Goal: Task Accomplishment & Management: Complete application form

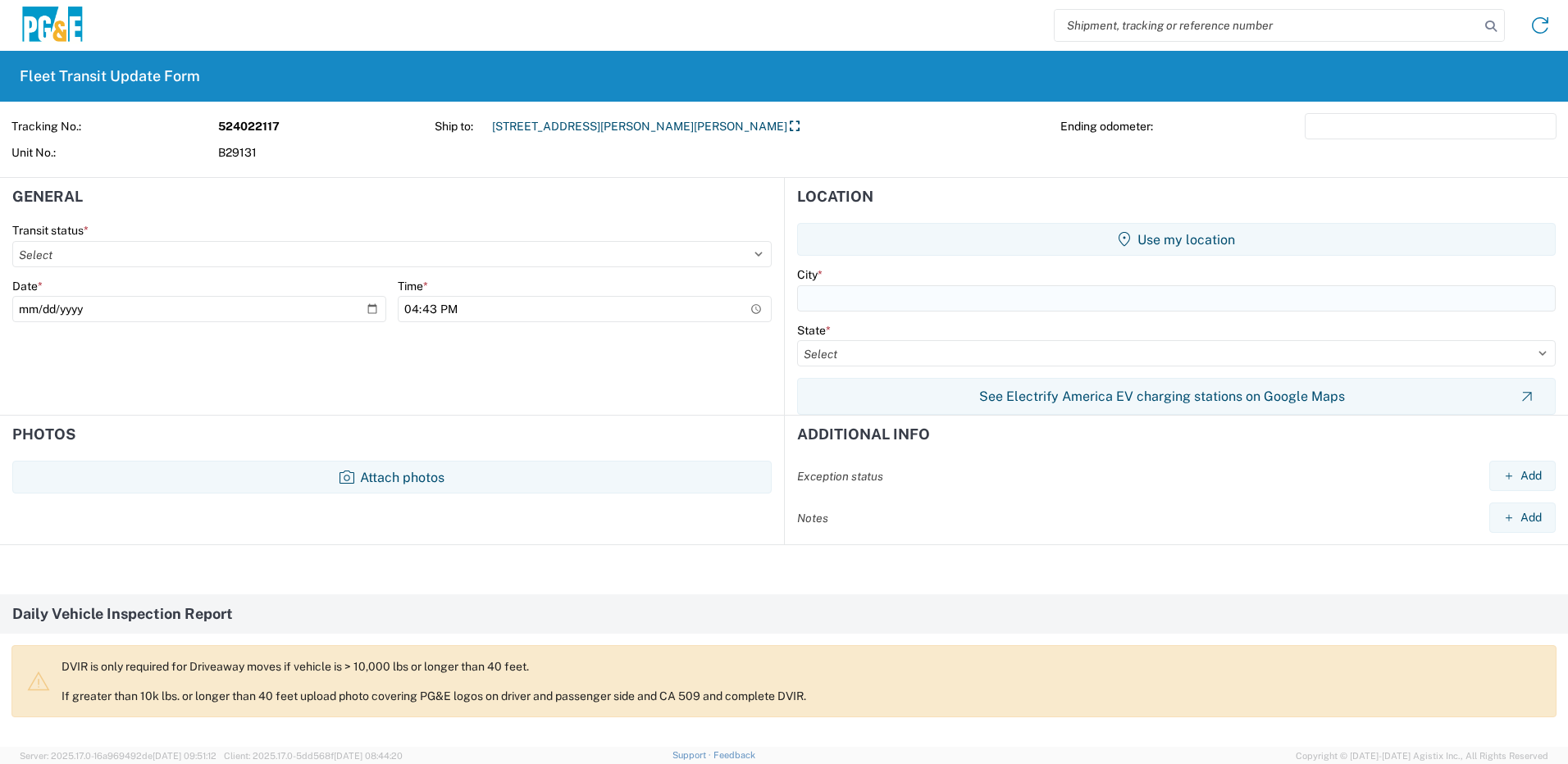
click at [848, 301] on input "text" at bounding box center [1176, 298] width 759 height 26
type input "Dixon"
click at [868, 351] on select "Select Alabama Alaska Arizona Arkansas Armed Forces Americas Armed Forces Europ…" at bounding box center [1176, 352] width 759 height 26
select select "CA"
click at [797, 340] on select "Select Alabama Alaska Arizona Arkansas Armed Forces Americas Armed Forces Europ…" at bounding box center [1176, 352] width 759 height 26
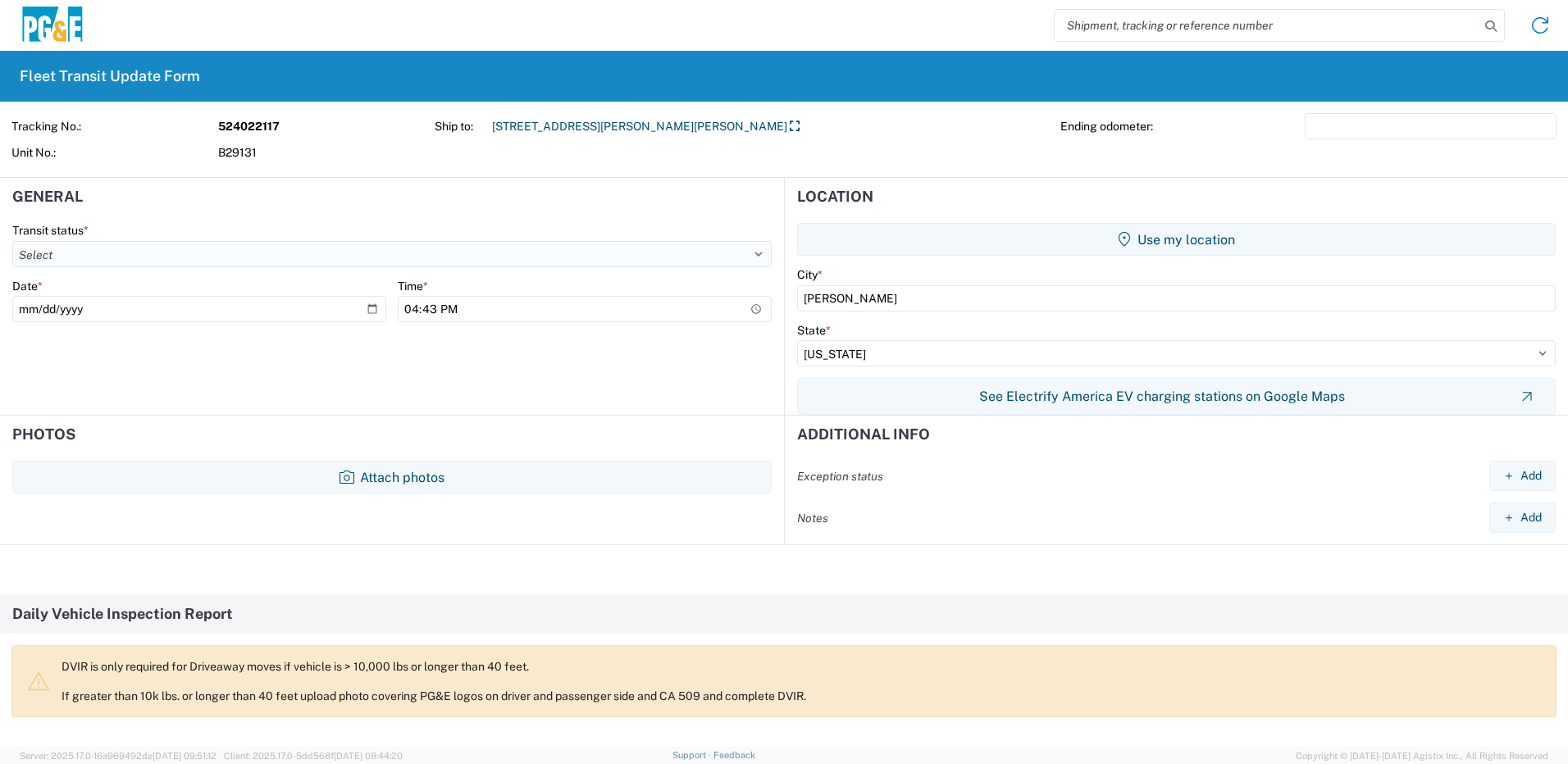
click at [250, 254] on select "Select Delivered Picked Up" at bounding box center [392, 254] width 760 height 26
select select "DELIVRED"
click at [12, 241] on select "Select Delivered Picked Up" at bounding box center [392, 254] width 760 height 26
click at [368, 306] on input "2025-08-18" at bounding box center [199, 308] width 374 height 26
click at [369, 311] on input "2025-08-18" at bounding box center [199, 308] width 374 height 26
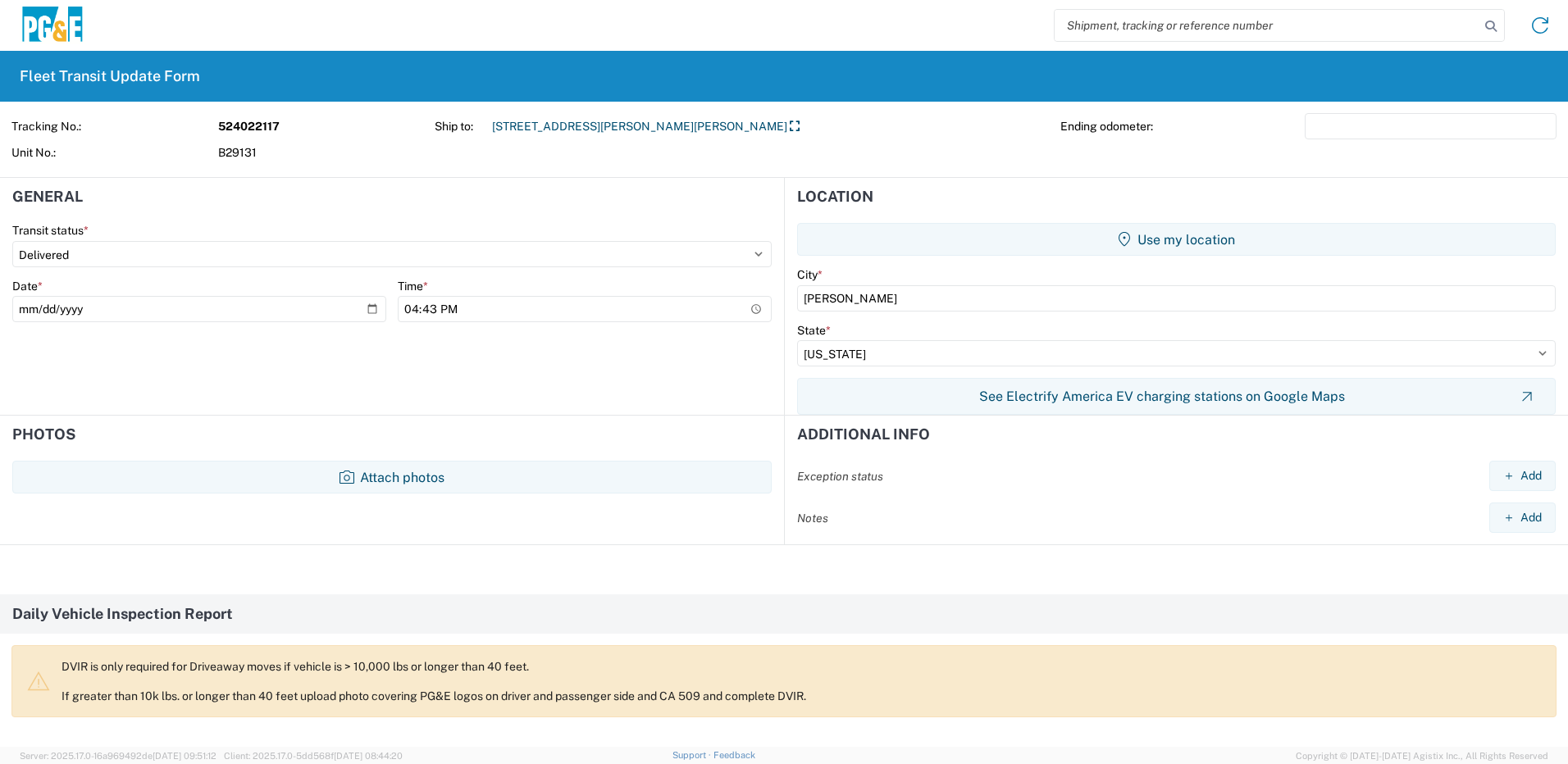
type input "2025-08-08"
click at [749, 305] on input "16:43" at bounding box center [584, 308] width 374 height 26
type input "08:43"
click at [667, 356] on agx-form-section "General Transit status * Select Delivered Picked Up Date * 2025-08-08 Time * 08…" at bounding box center [392, 296] width 784 height 236
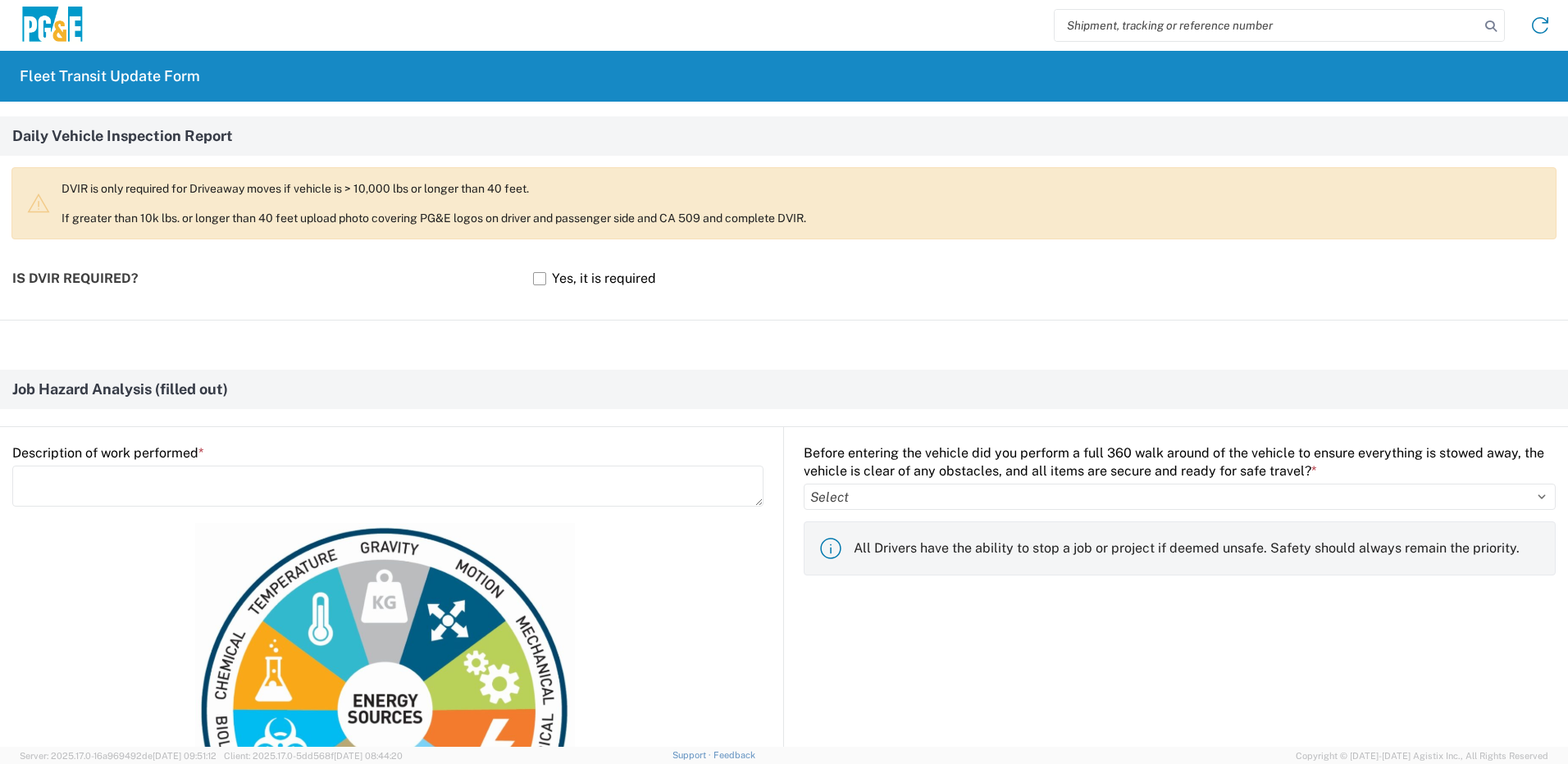
scroll to position [573, 0]
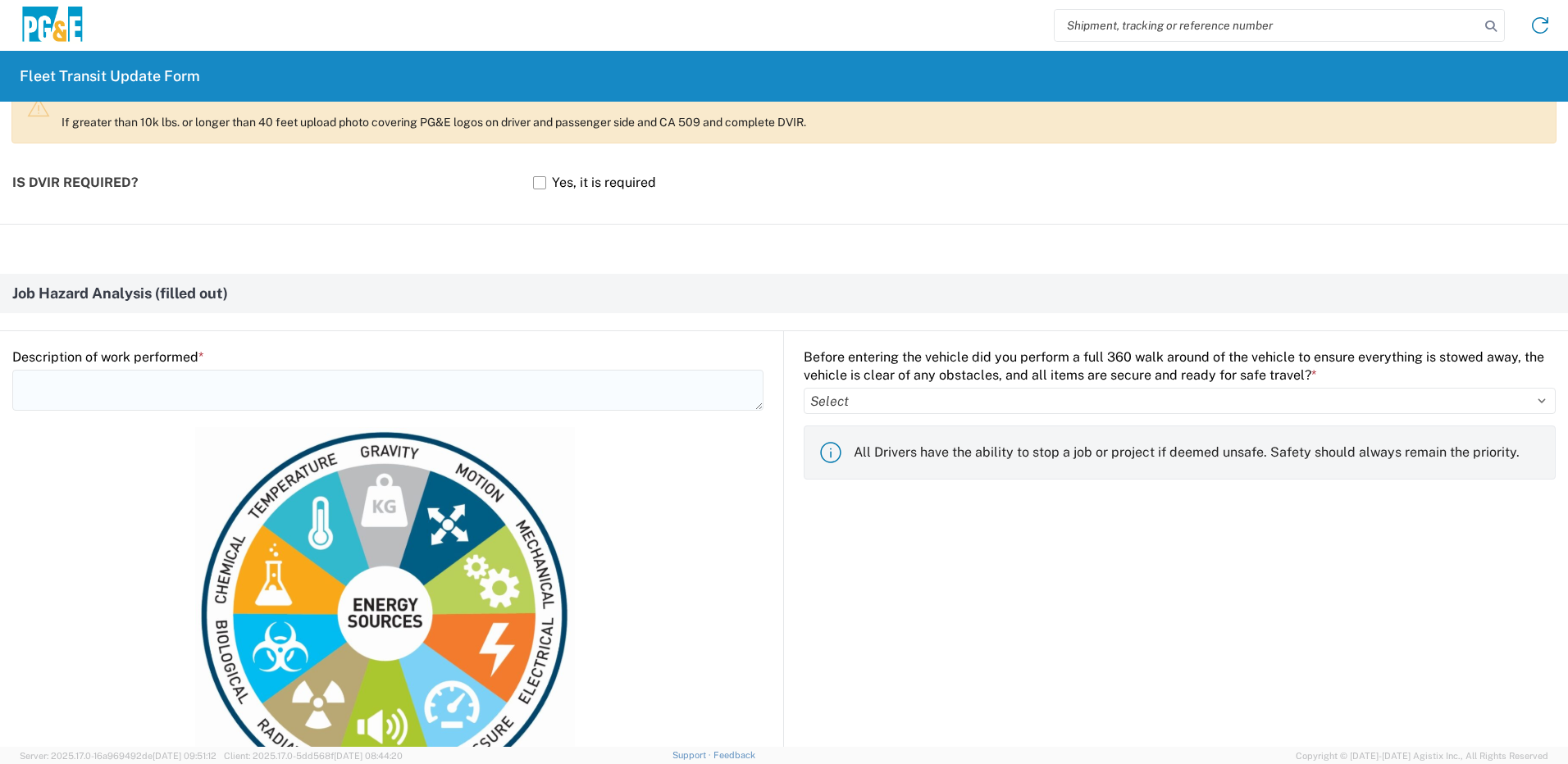
click at [117, 389] on textarea at bounding box center [388, 390] width 751 height 41
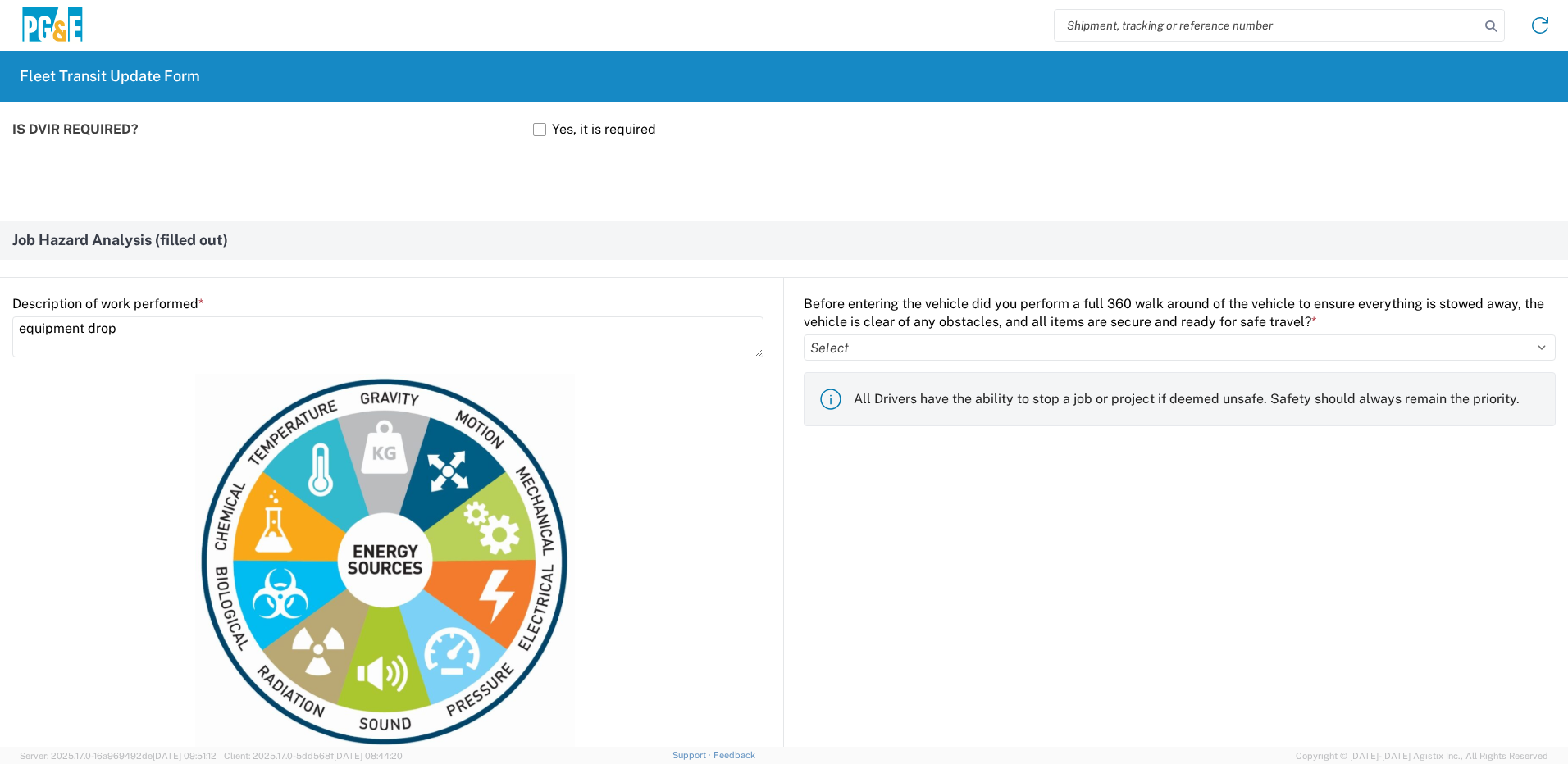
scroll to position [656, 0]
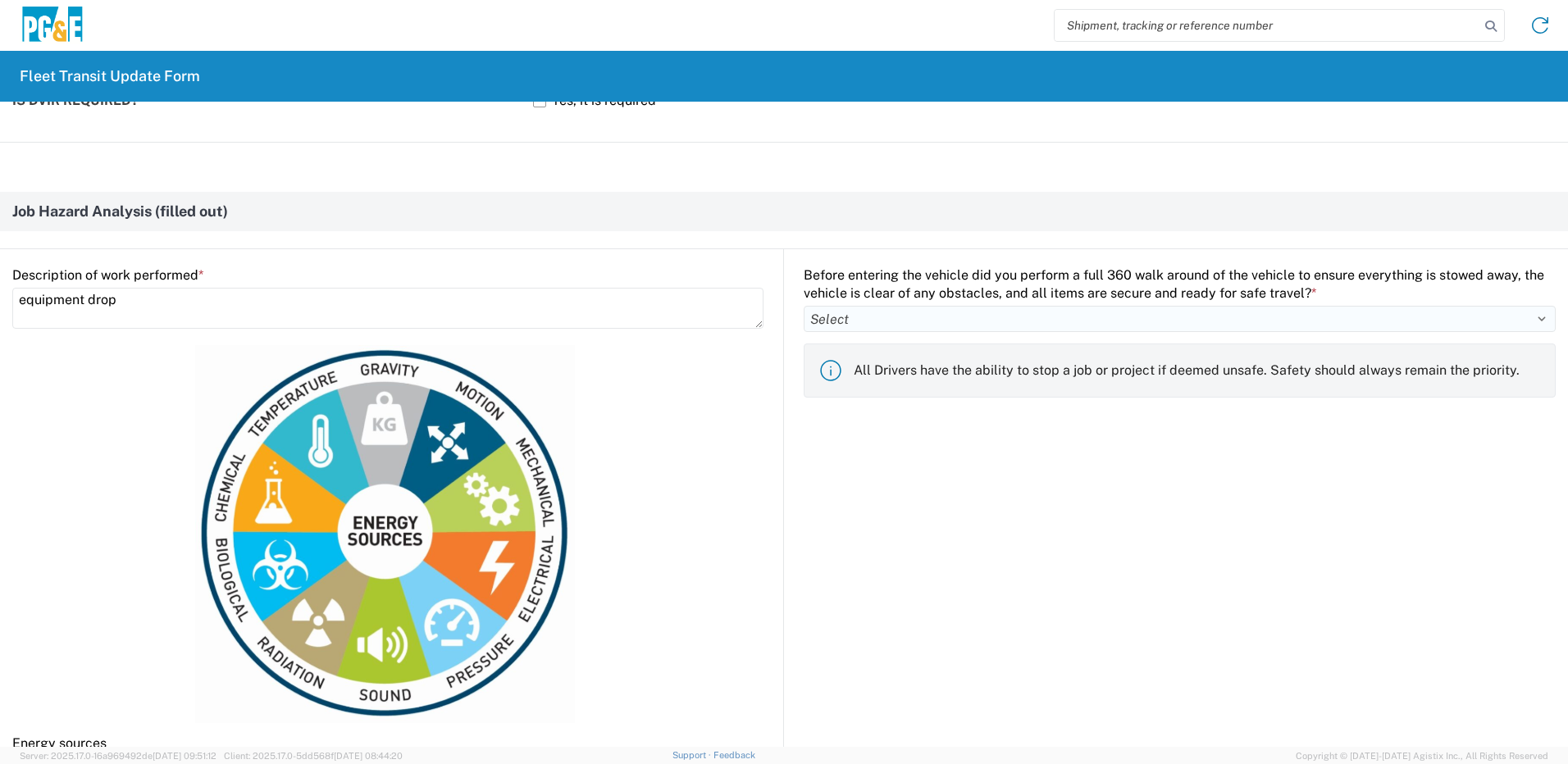
type textarea "equipment drop"
click at [956, 322] on select "Select Yes No" at bounding box center [1179, 318] width 752 height 26
select select "yes"
click at [804, 305] on select "Select Yes No" at bounding box center [1179, 318] width 752 height 26
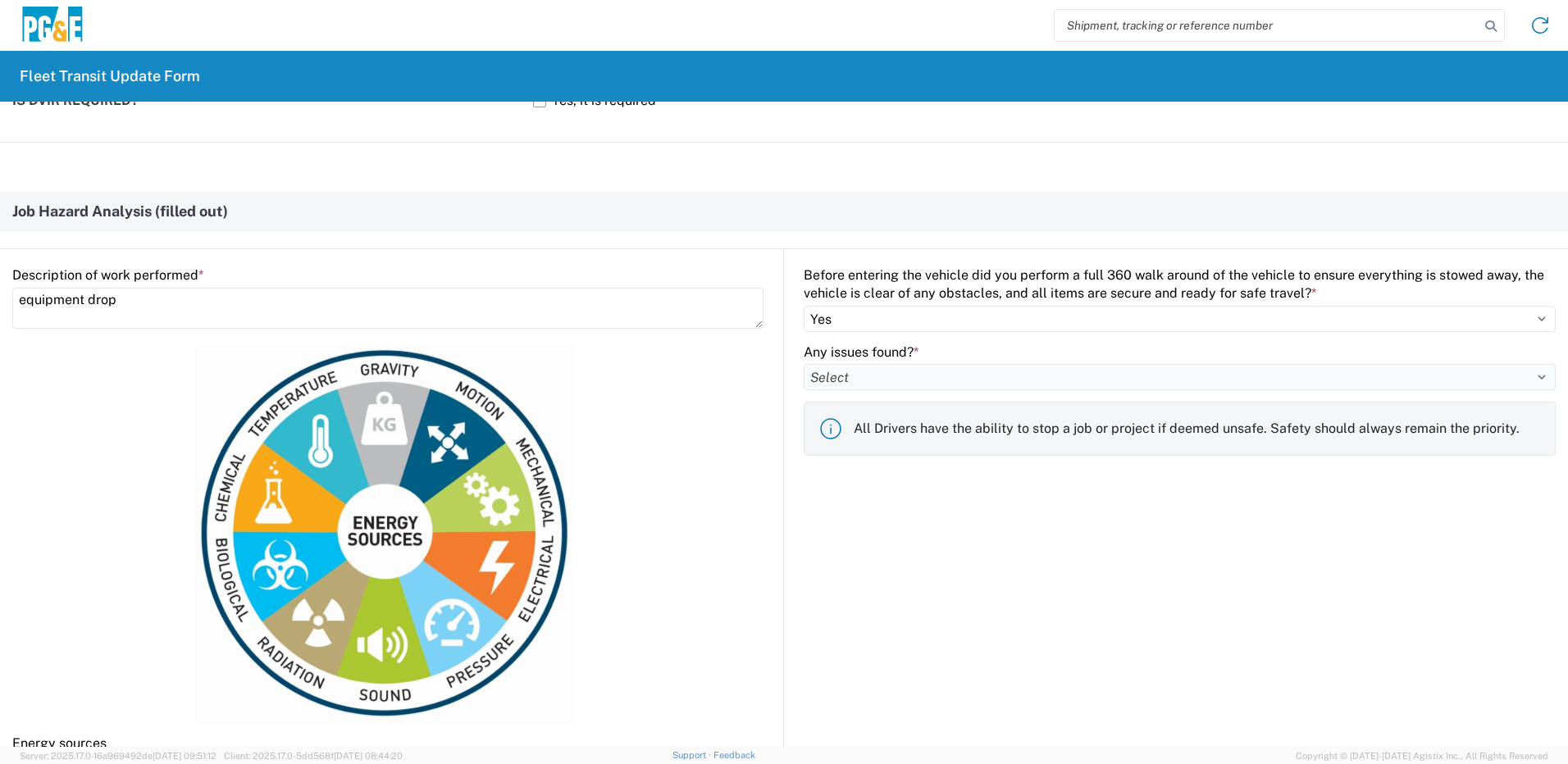
click at [873, 377] on select "Select Yes No" at bounding box center [1179, 376] width 752 height 26
select select "no"
click at [804, 364] on select "Select Yes No" at bounding box center [1179, 376] width 752 height 26
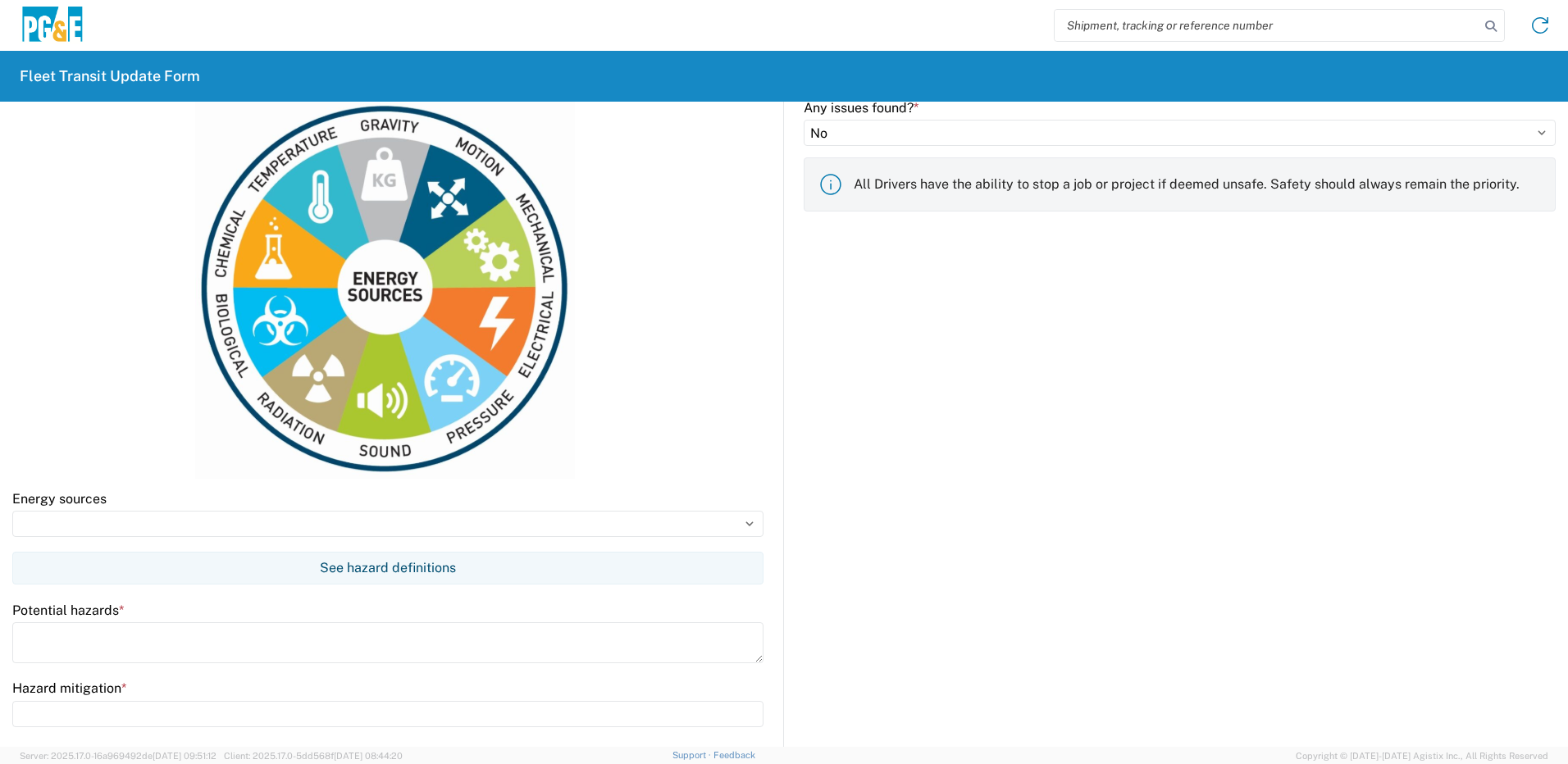
scroll to position [983, 0]
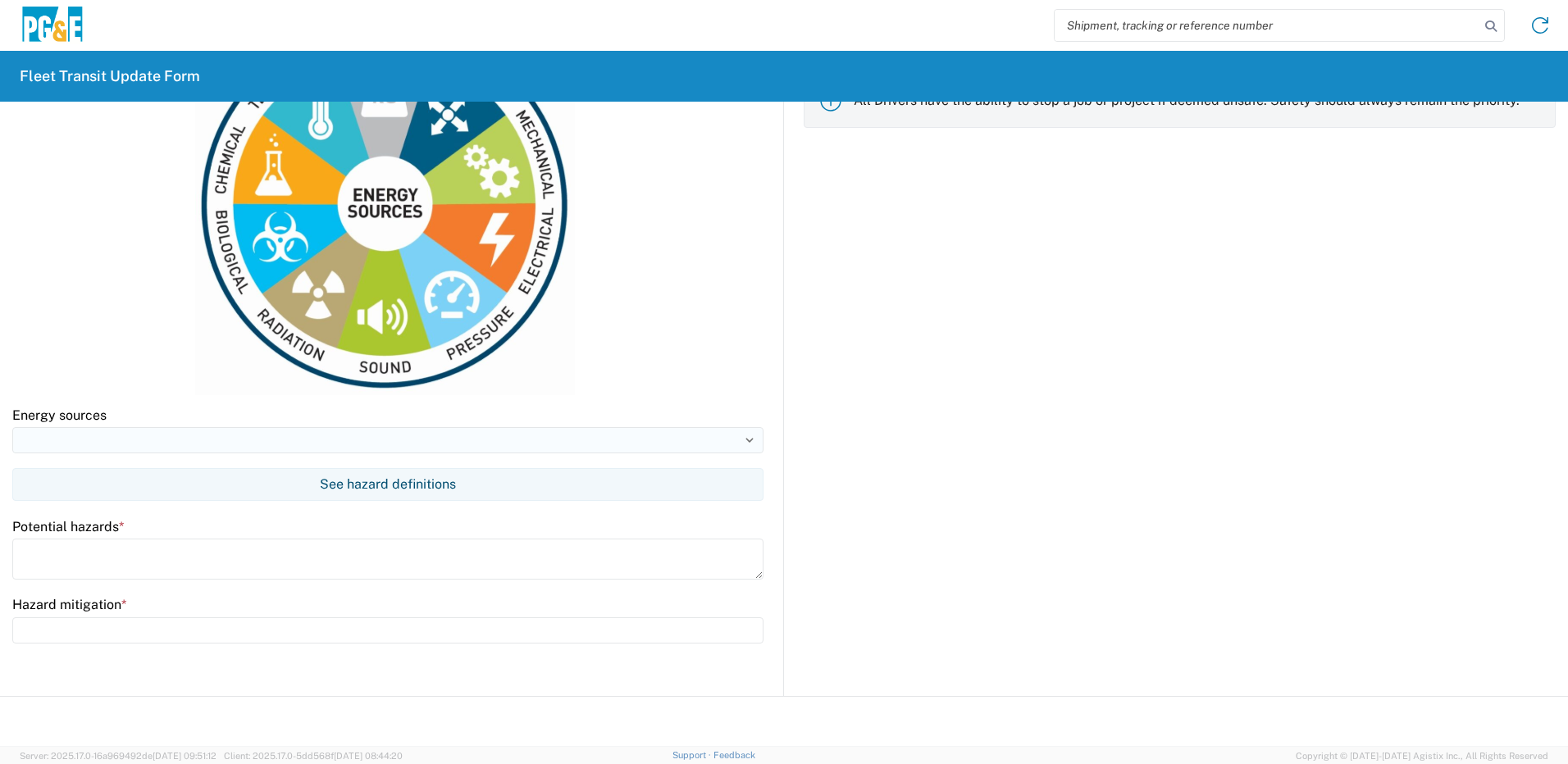
click at [134, 439] on input at bounding box center [388, 439] width 751 height 26
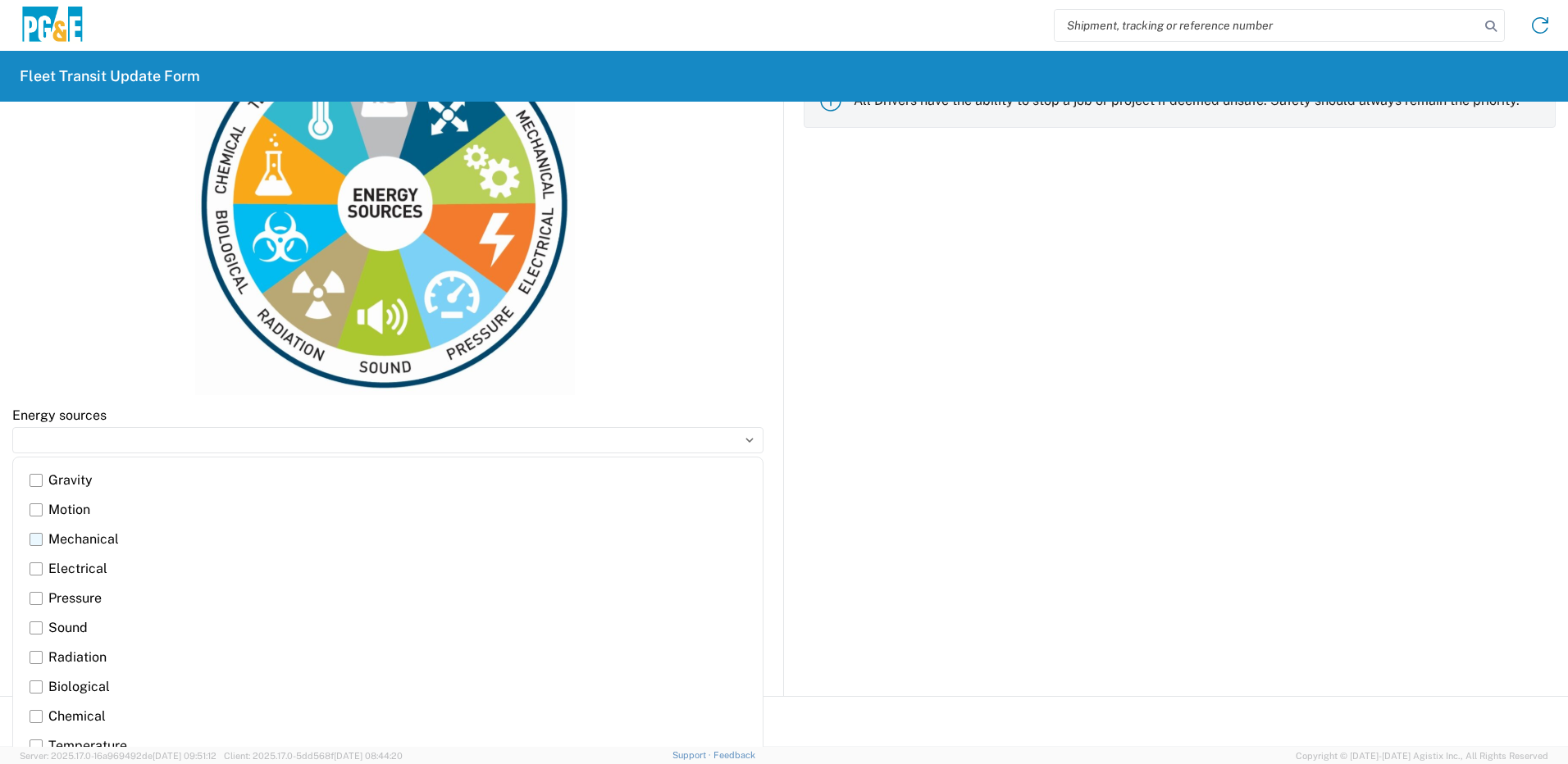
click at [34, 539] on label "Mechanical" at bounding box center [388, 539] width 716 height 30
click at [0, 0] on input "Mechanical" at bounding box center [0, 0] width 0 height 0
type input "Mechanical"
click at [602, 379] on div at bounding box center [388, 206] width 751 height 378
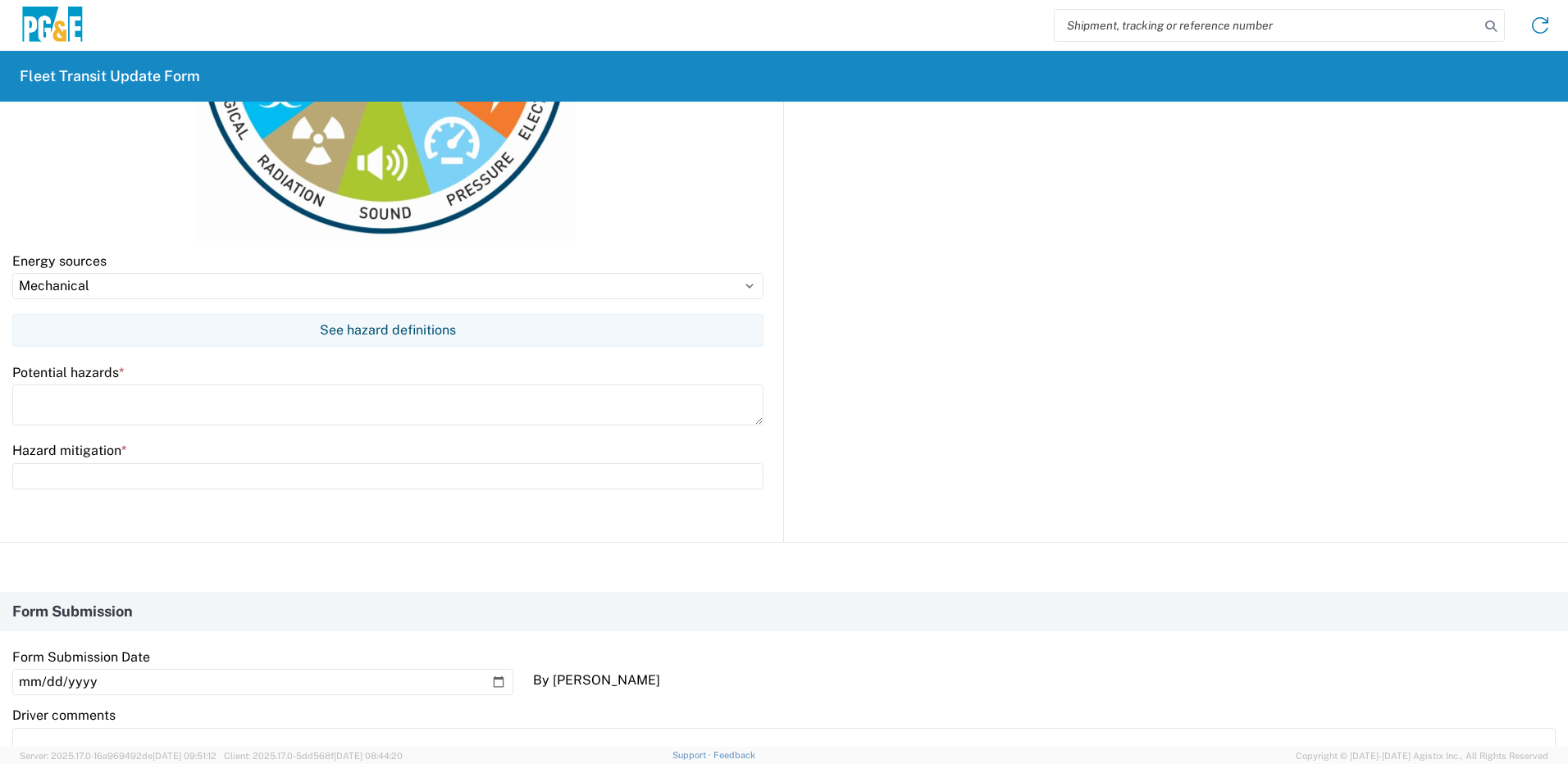
scroll to position [1148, 0]
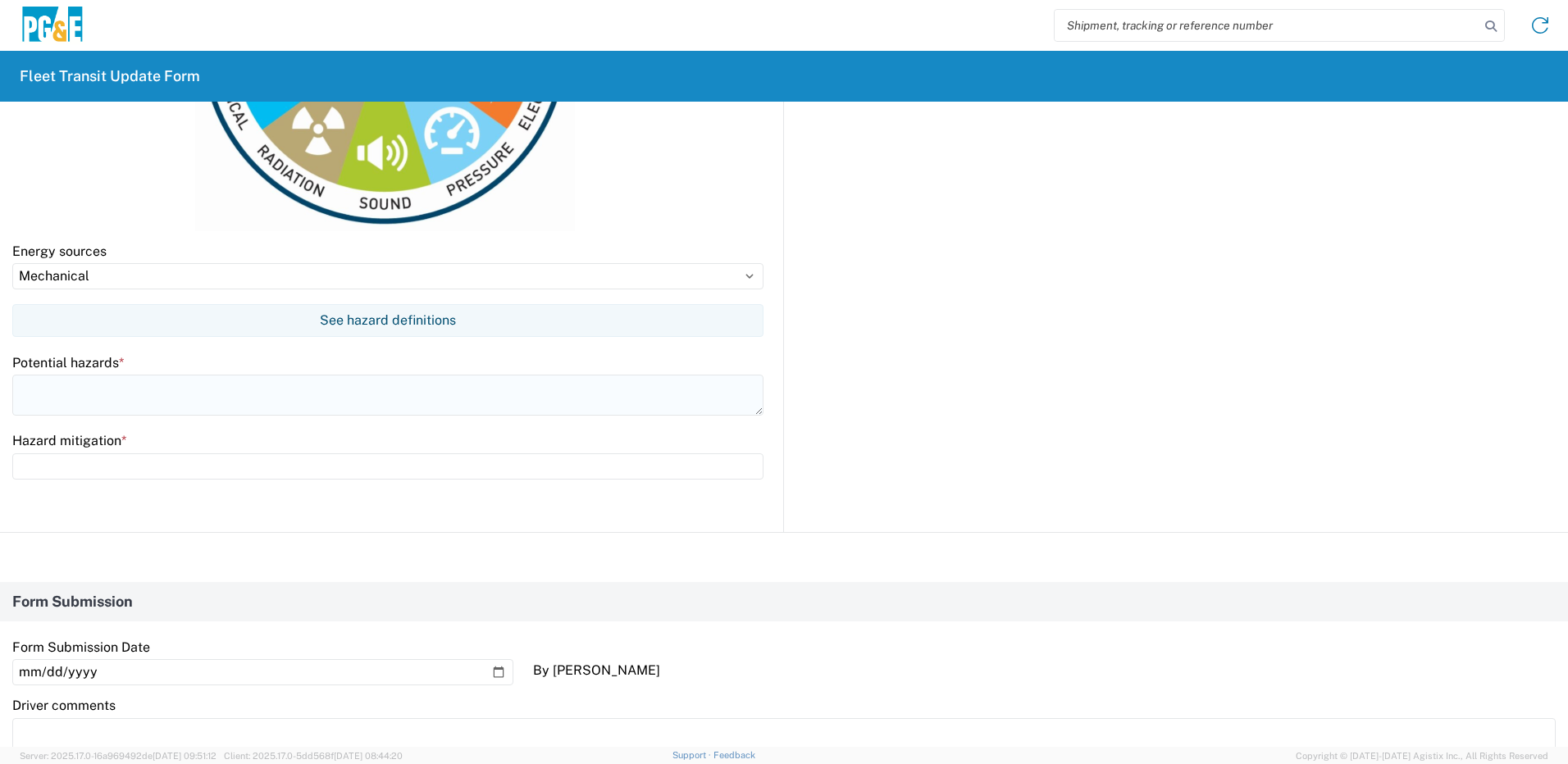
click at [92, 402] on textarea at bounding box center [388, 394] width 751 height 41
type textarea "none"
type input "none"
click at [899, 317] on div "Before entering the vehicle did you perform a full 360 walk around of the vehic…" at bounding box center [1170, 145] width 772 height 775
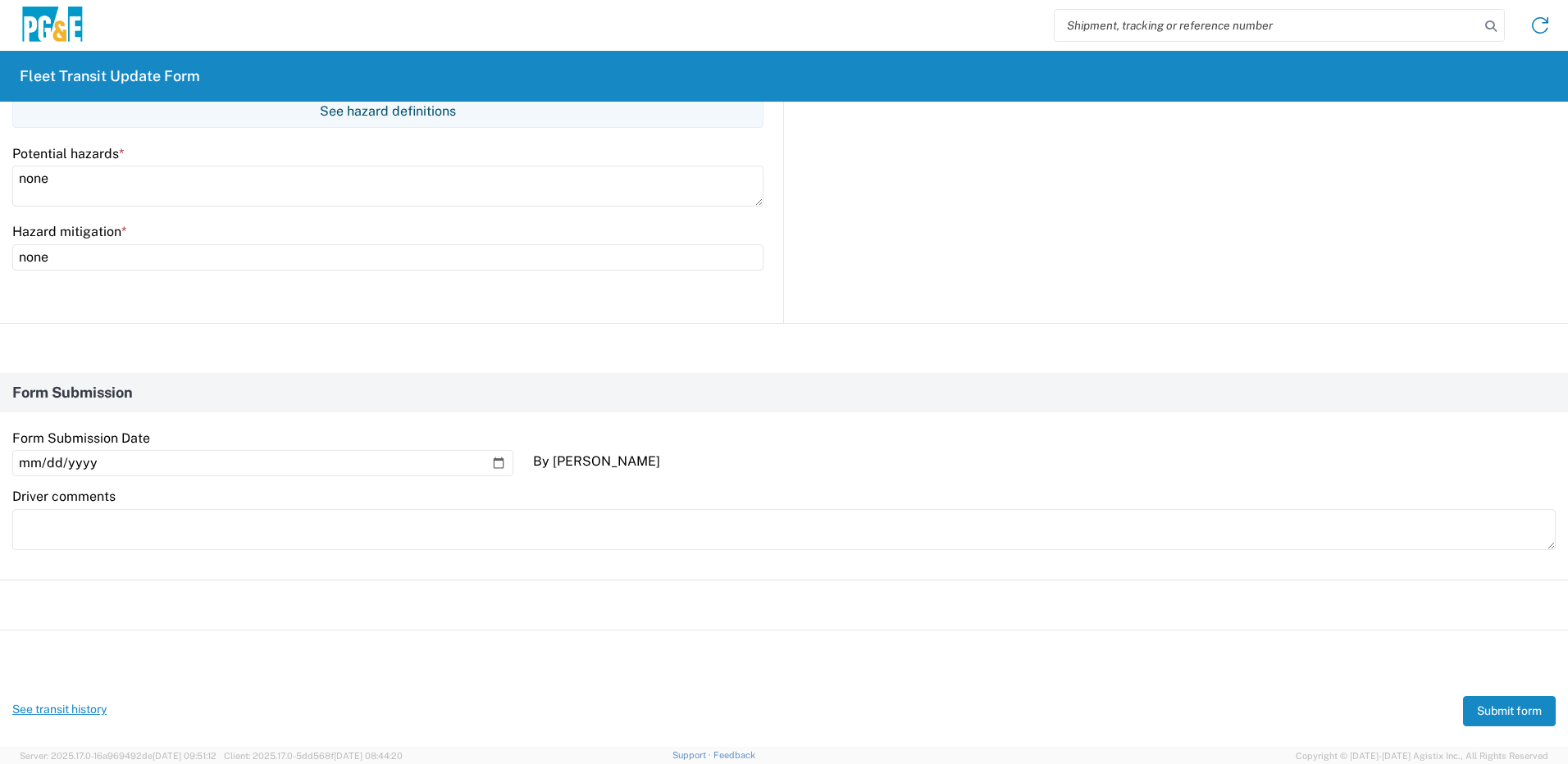
scroll to position [1382, 0]
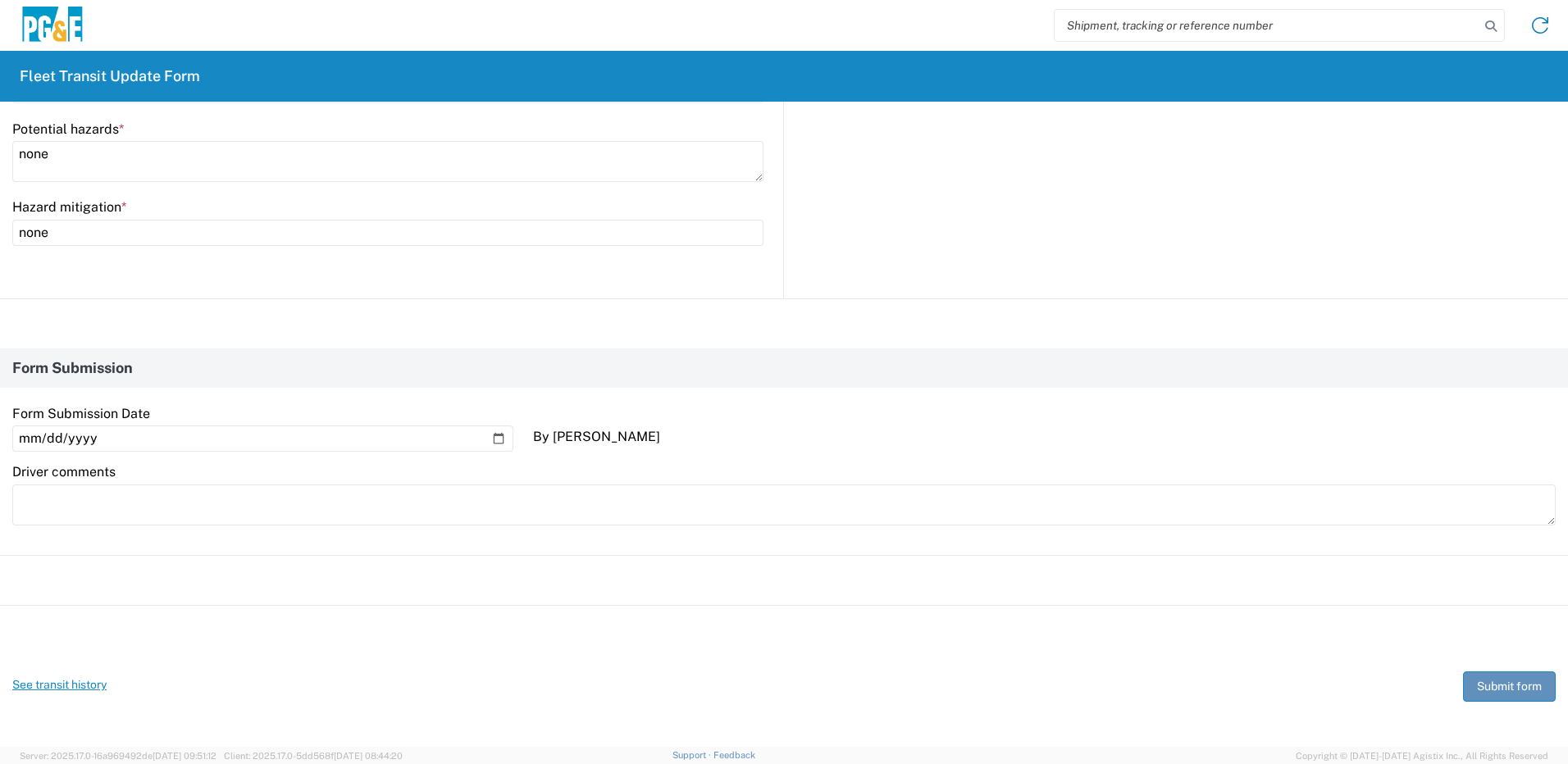
click at [1497, 685] on button "Submit form" at bounding box center [1509, 686] width 93 height 31
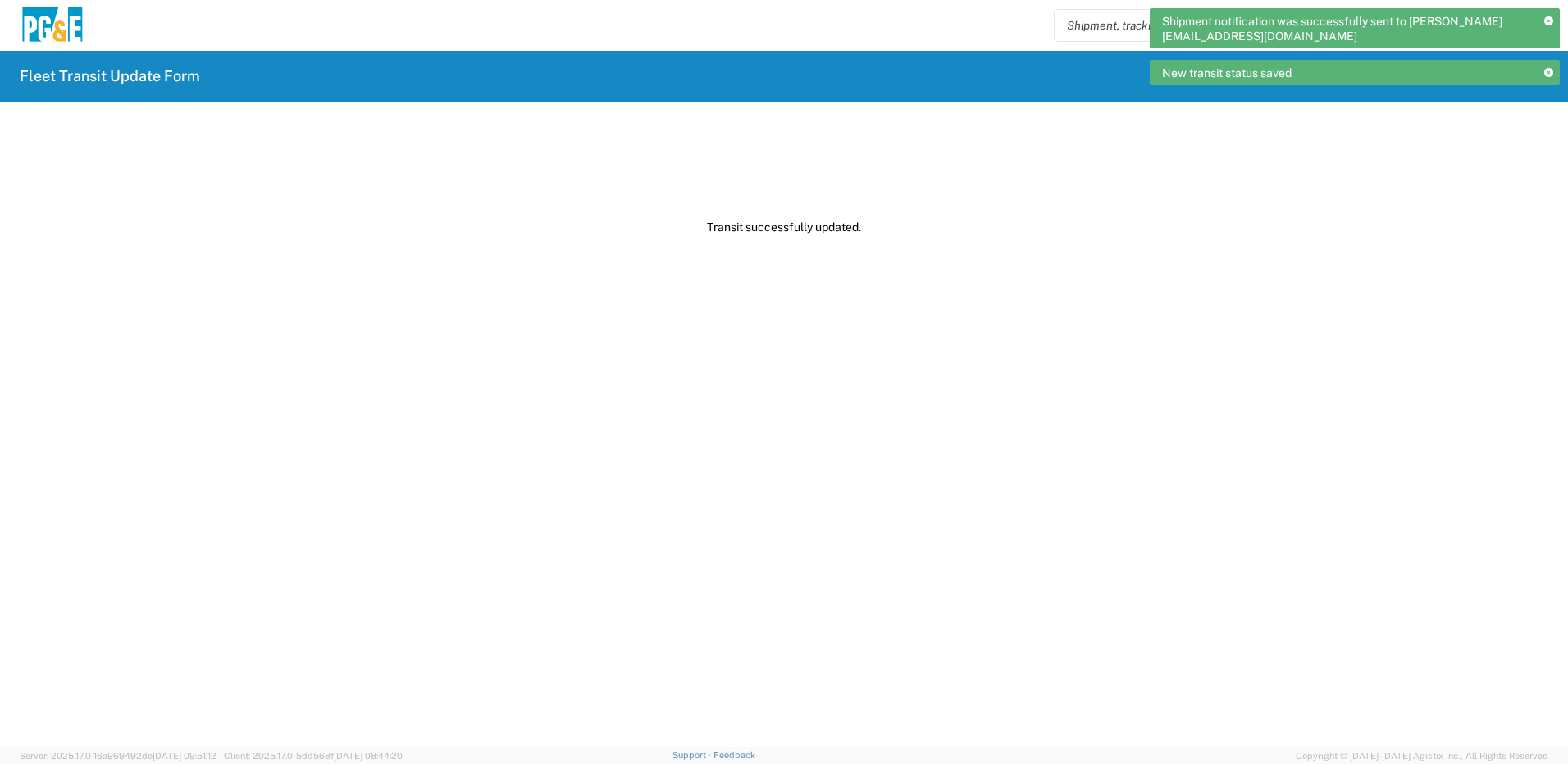
scroll to position [0, 0]
